Goal: Task Accomplishment & Management: Complete application form

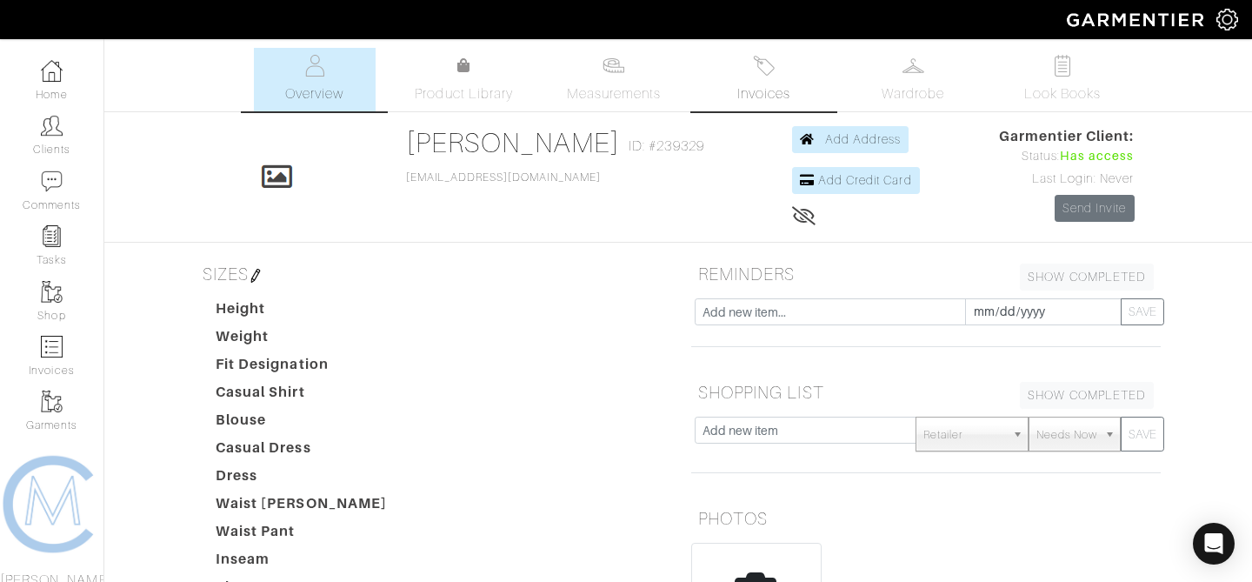
click at [748, 76] on link "Invoices" at bounding box center [763, 79] width 122 height 63
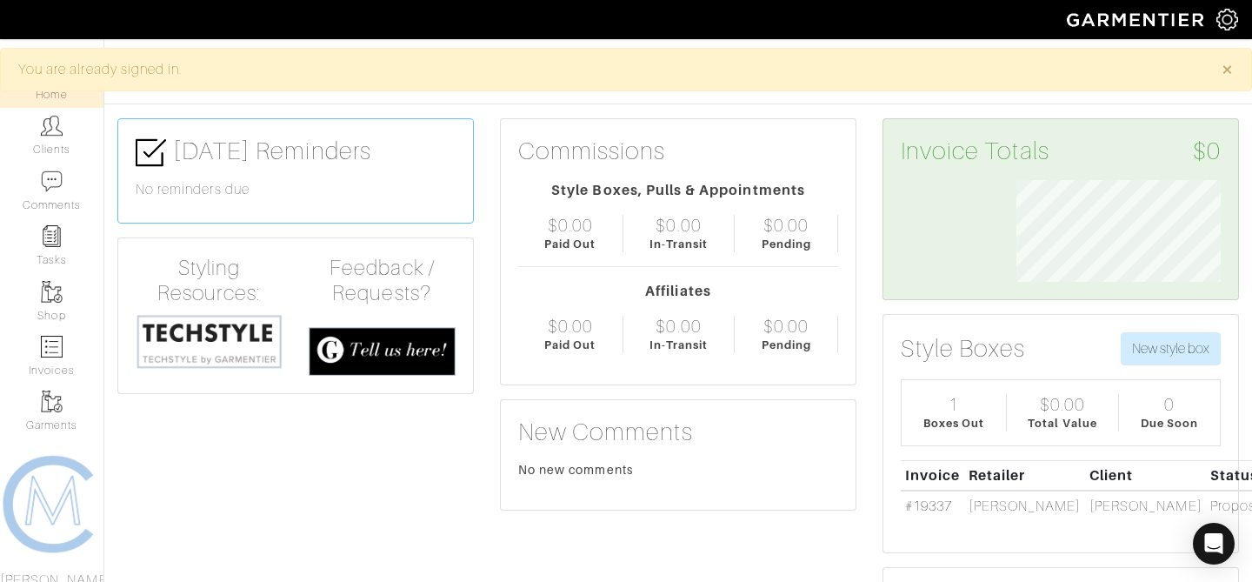
scroll to position [102, 230]
click at [53, 142] on link "Clients" at bounding box center [51, 135] width 103 height 55
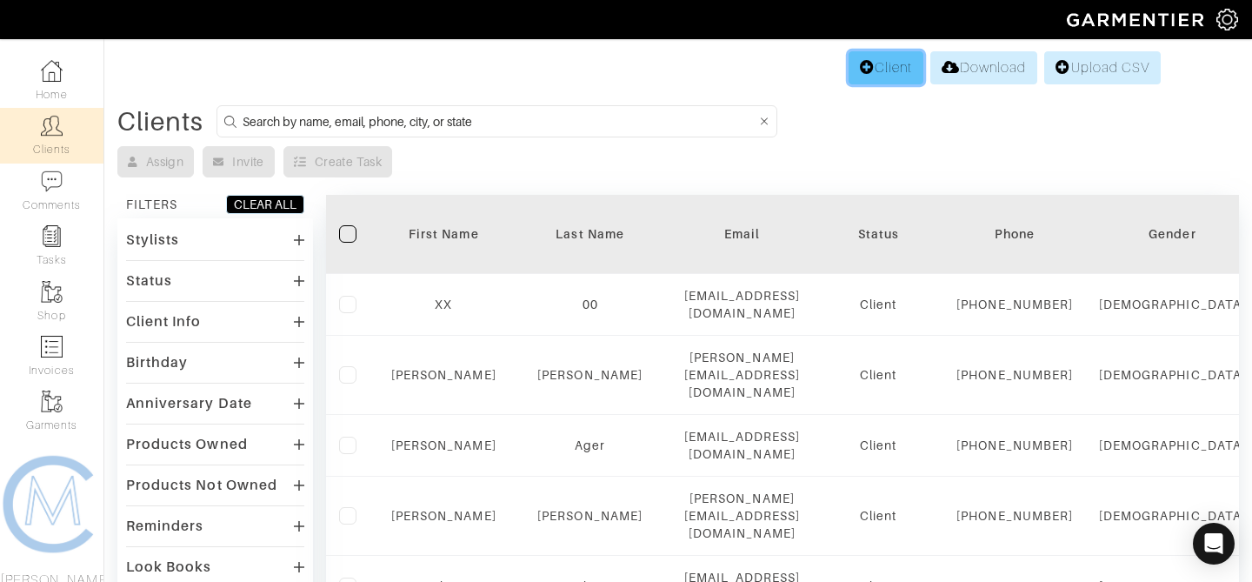
click at [868, 70] on link "Client" at bounding box center [885, 67] width 75 height 33
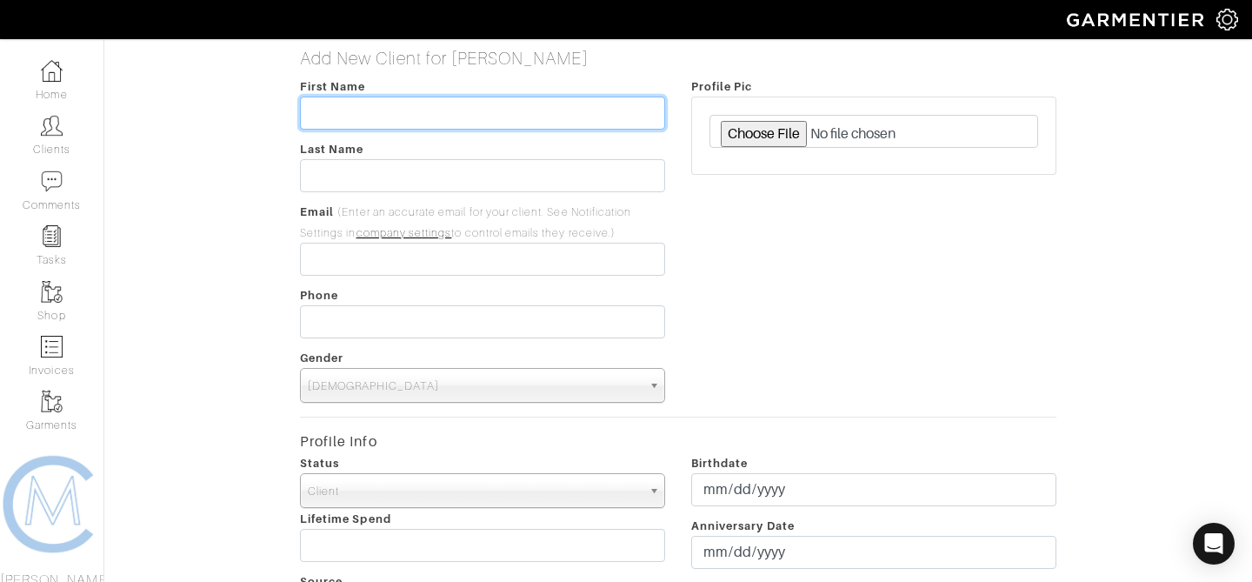
click at [583, 103] on input "text" at bounding box center [482, 112] width 365 height 33
type input "Matt"
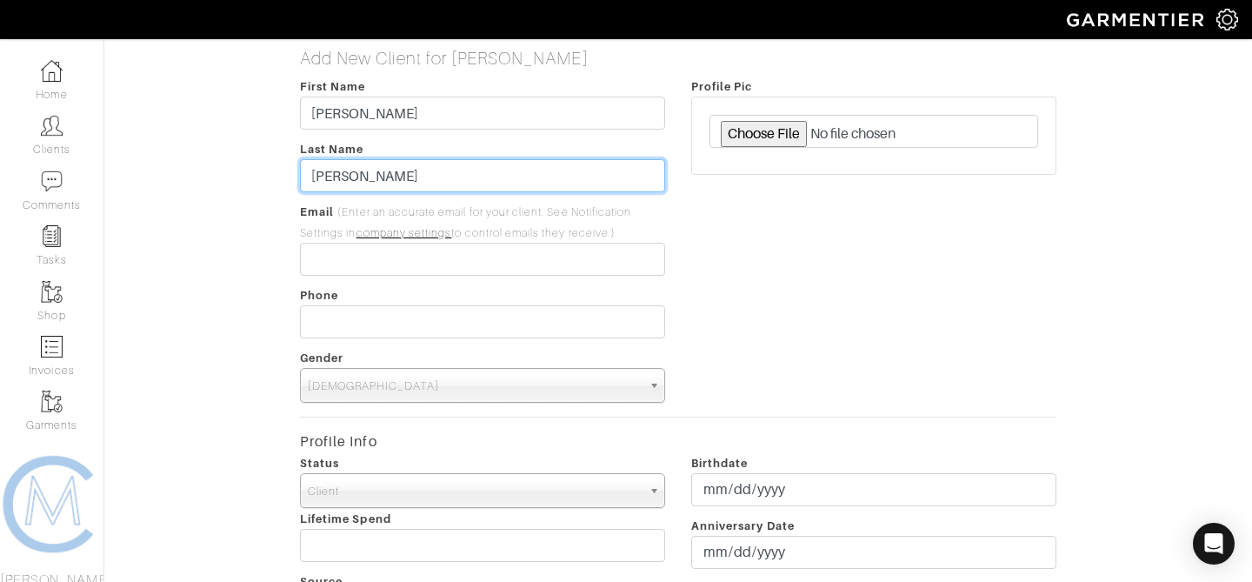
type input "Dubeck"
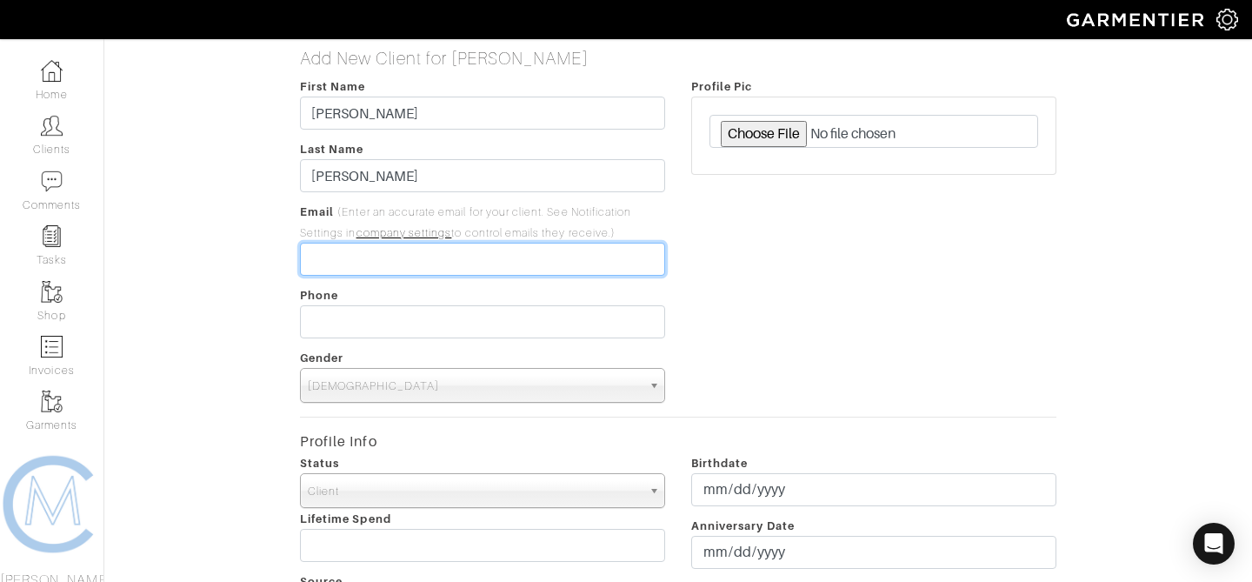
click at [496, 270] on input "email" at bounding box center [482, 259] width 365 height 33
paste input "[EMAIL_ADDRESS][DOMAIN_NAME]"
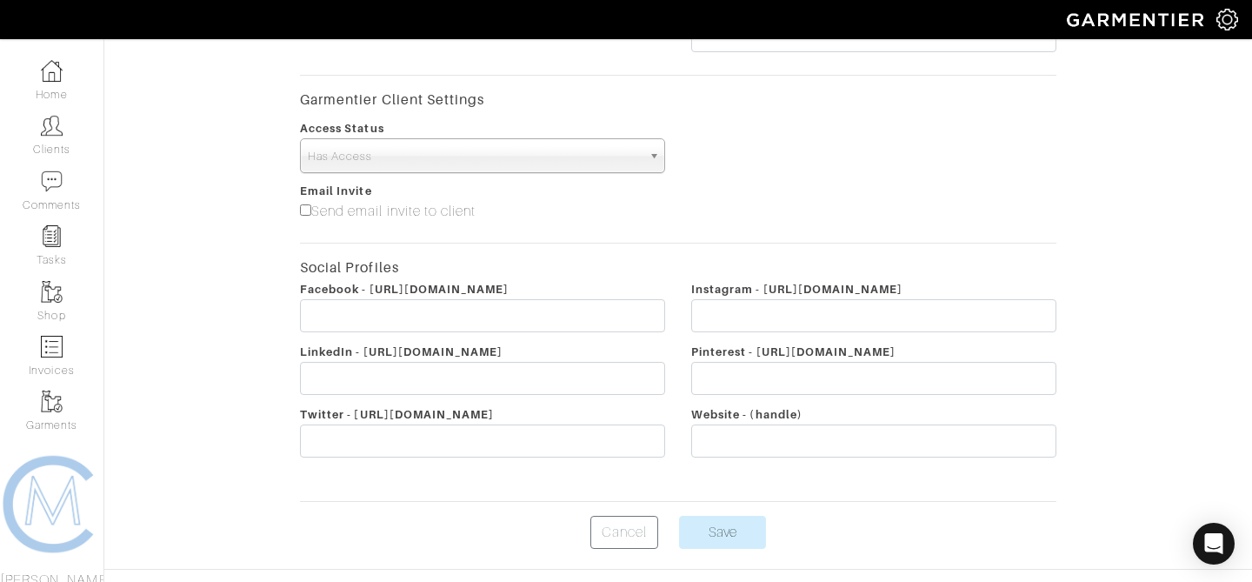
scroll to position [685, 0]
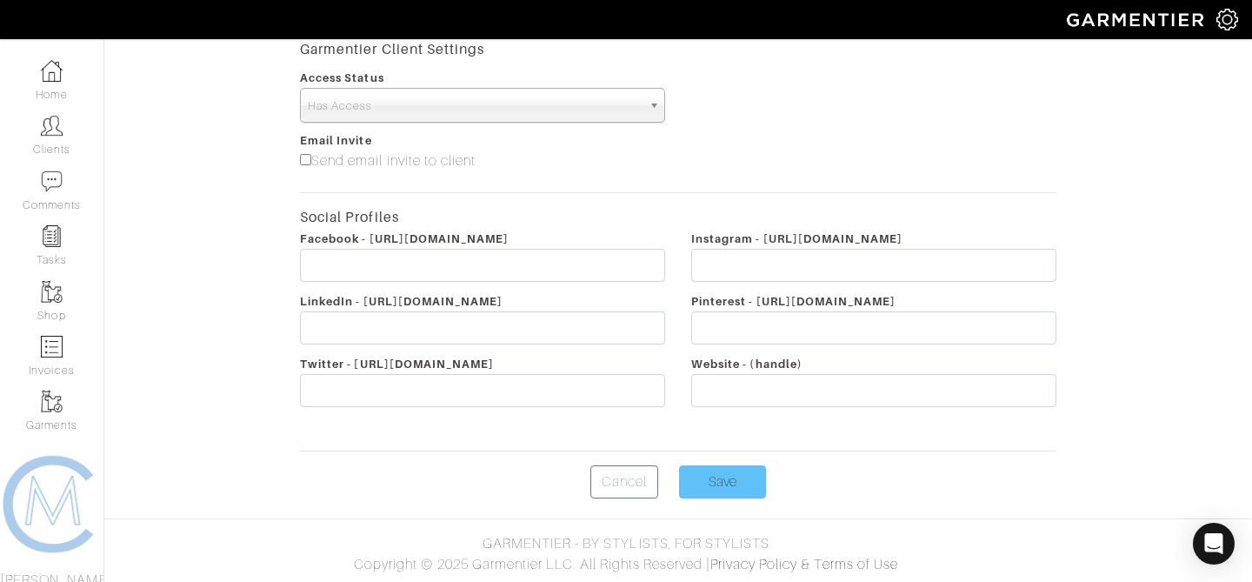
type input "[EMAIL_ADDRESS][DOMAIN_NAME]"
click at [735, 487] on input "Save" at bounding box center [722, 481] width 87 height 33
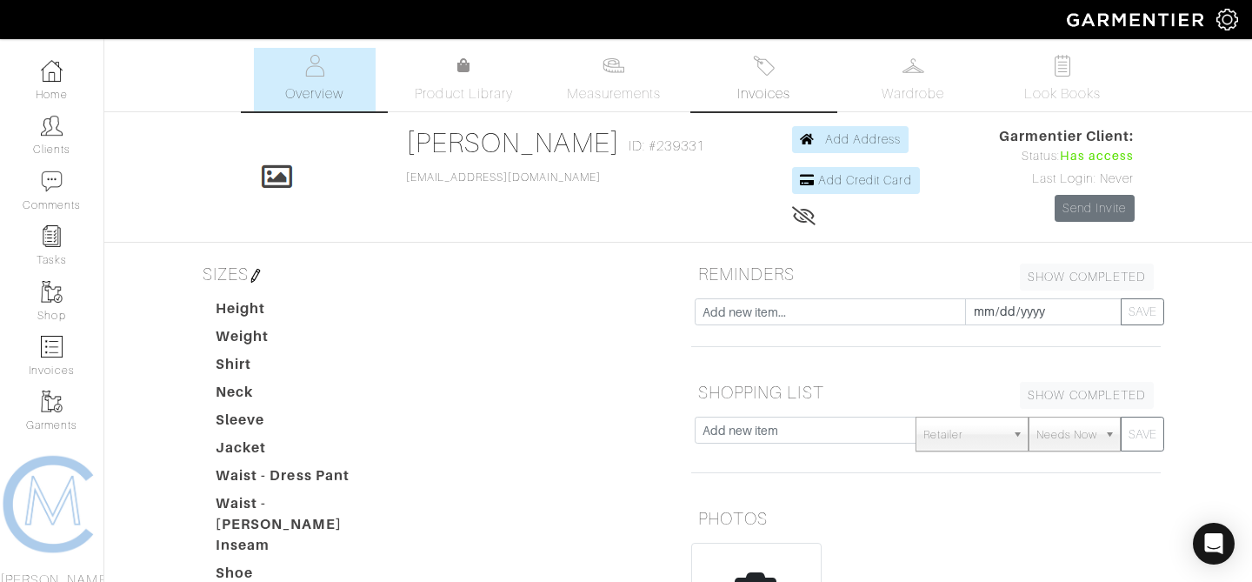
click at [753, 90] on span "Invoices" at bounding box center [763, 93] width 53 height 21
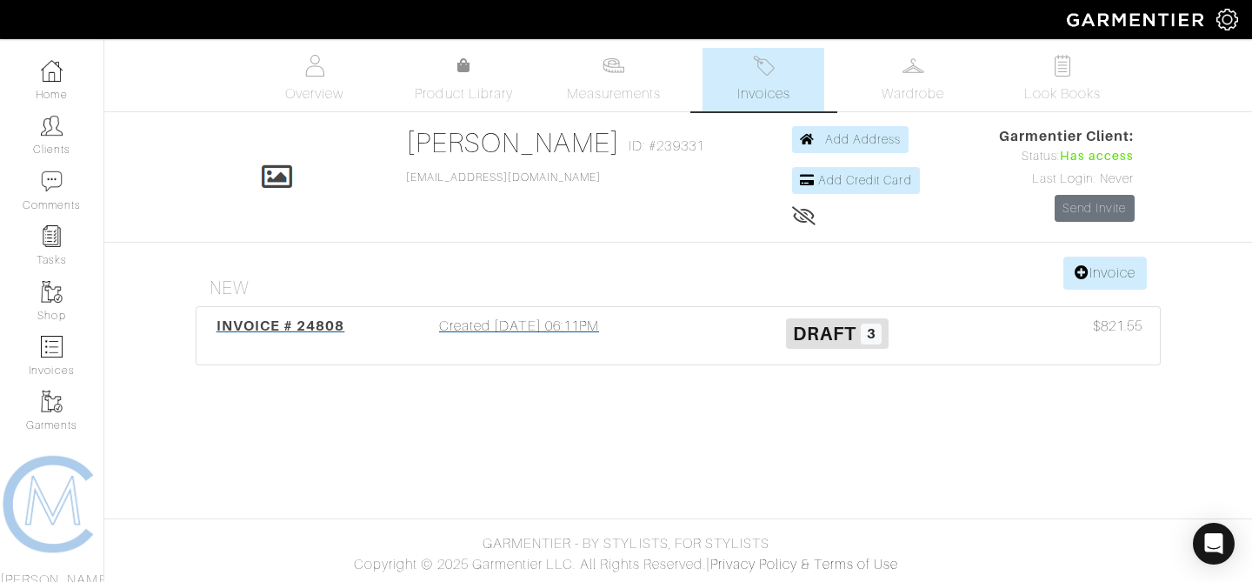
click at [677, 342] on div "Created [DATE] 06:11PM" at bounding box center [519, 336] width 318 height 40
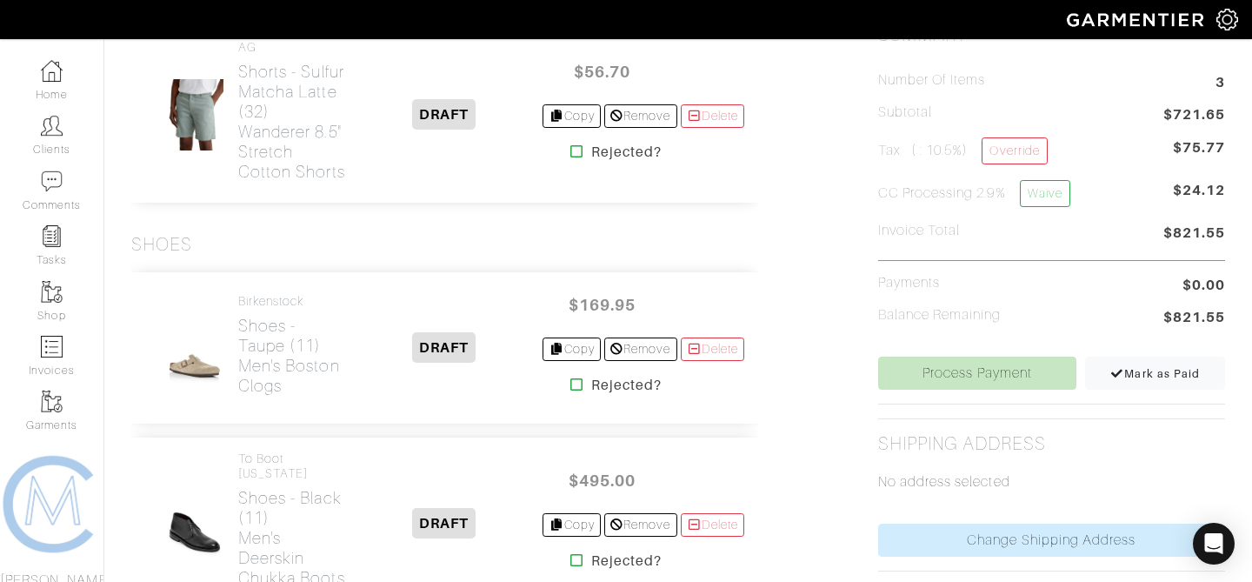
scroll to position [311, 0]
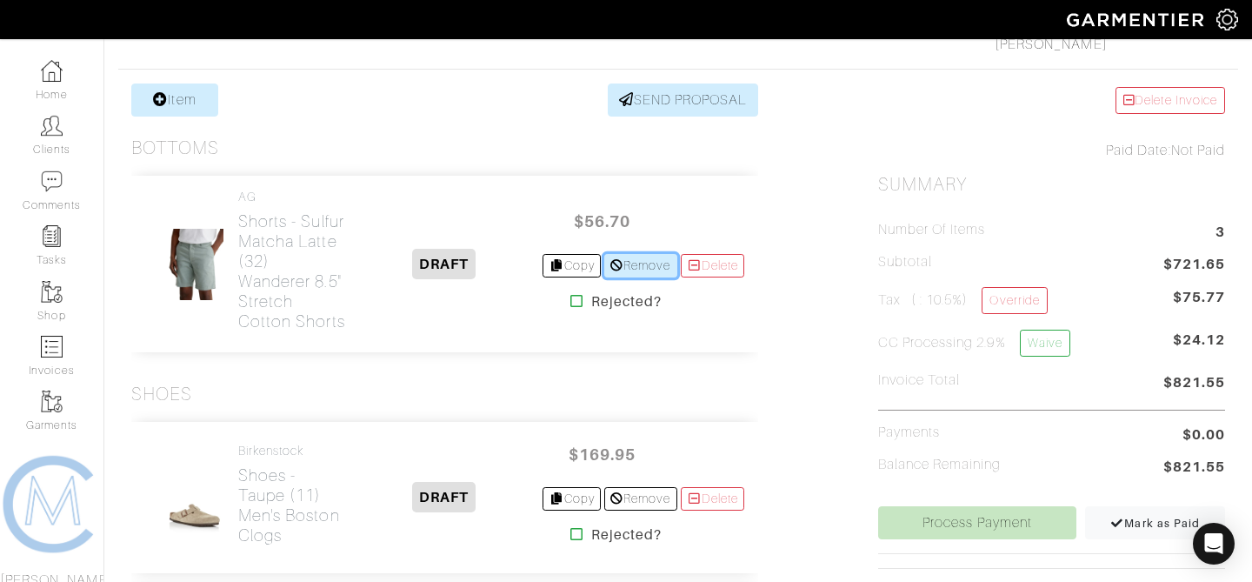
click at [642, 277] on link "Remove" at bounding box center [640, 265] width 72 height 23
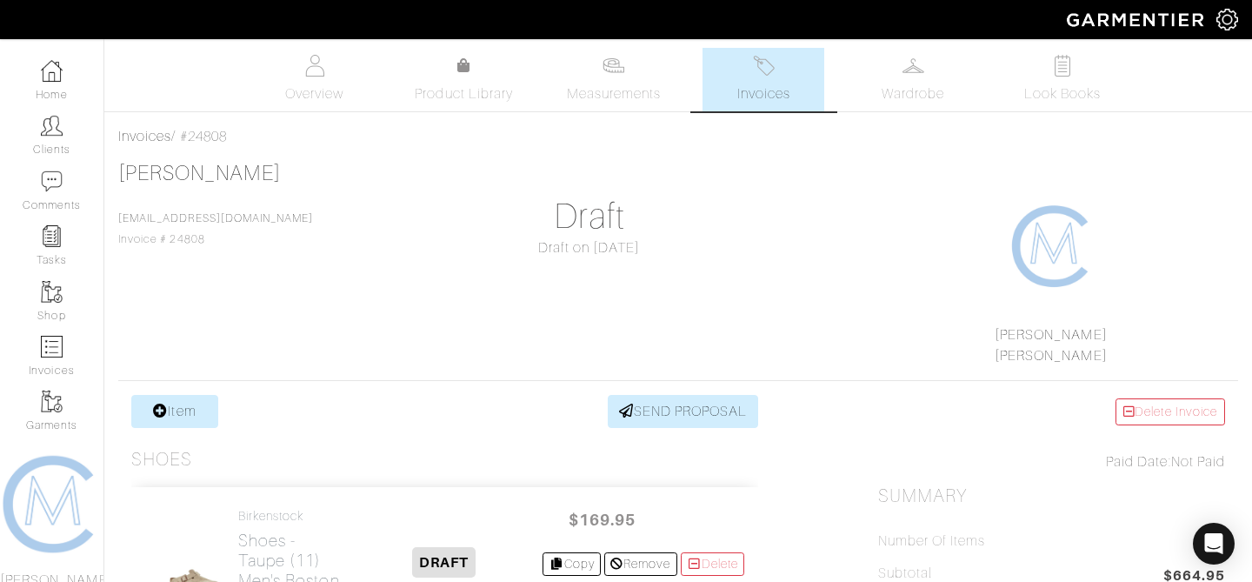
click at [755, 72] on img at bounding box center [764, 66] width 22 height 22
